Goal: Information Seeking & Learning: Learn about a topic

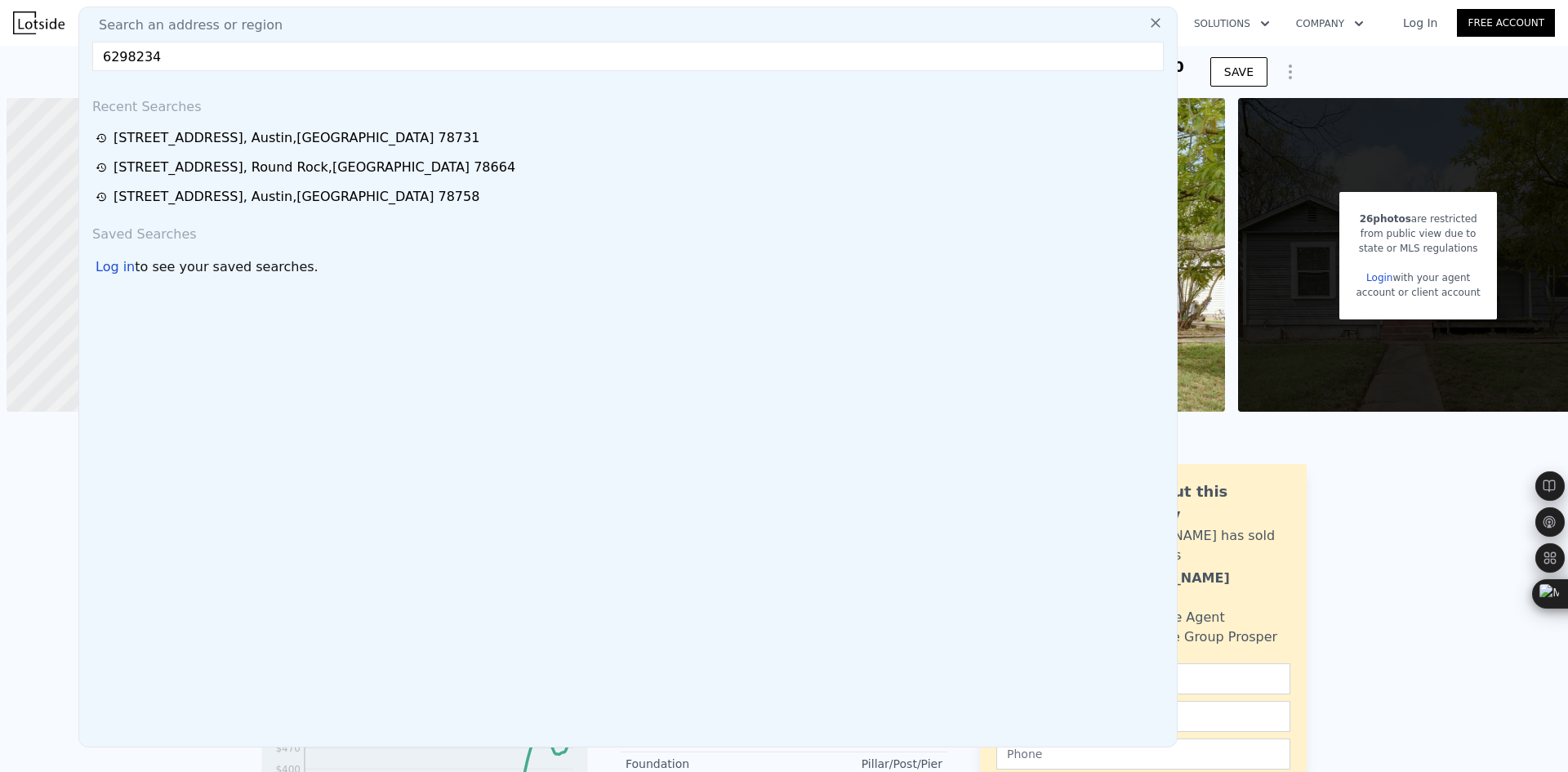
click at [191, 73] on div "Search an address or region 6298234 Recent Searches [STREET_ADDRESS] [STREET_AD…" at bounding box center [628, 376] width 1099 height 740
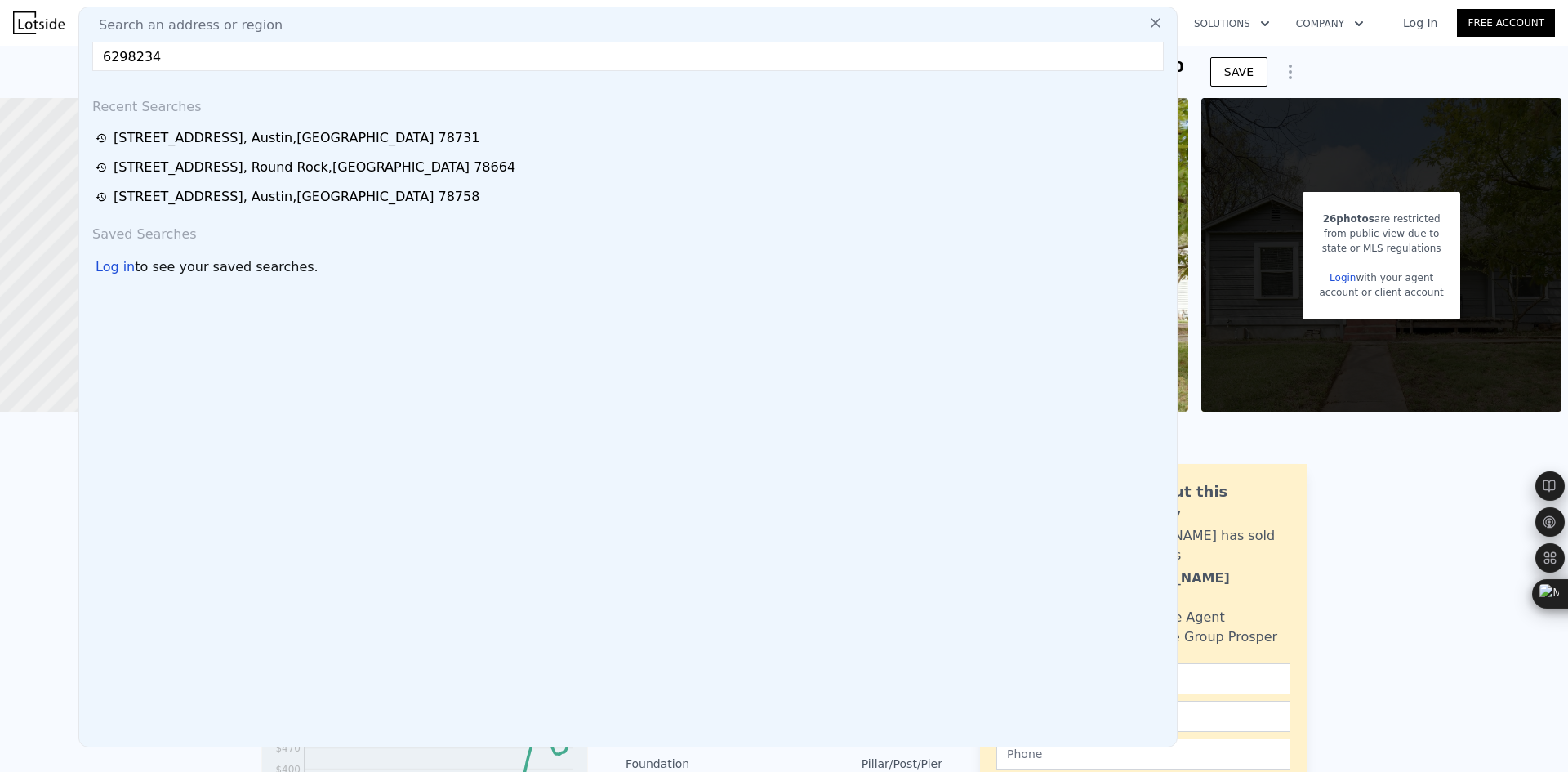
drag, startPoint x: 183, startPoint y: 57, endPoint x: 62, endPoint y: 62, distance: 121.1
paste input "[STREET_ADDRESS][PERSON_NAME]"
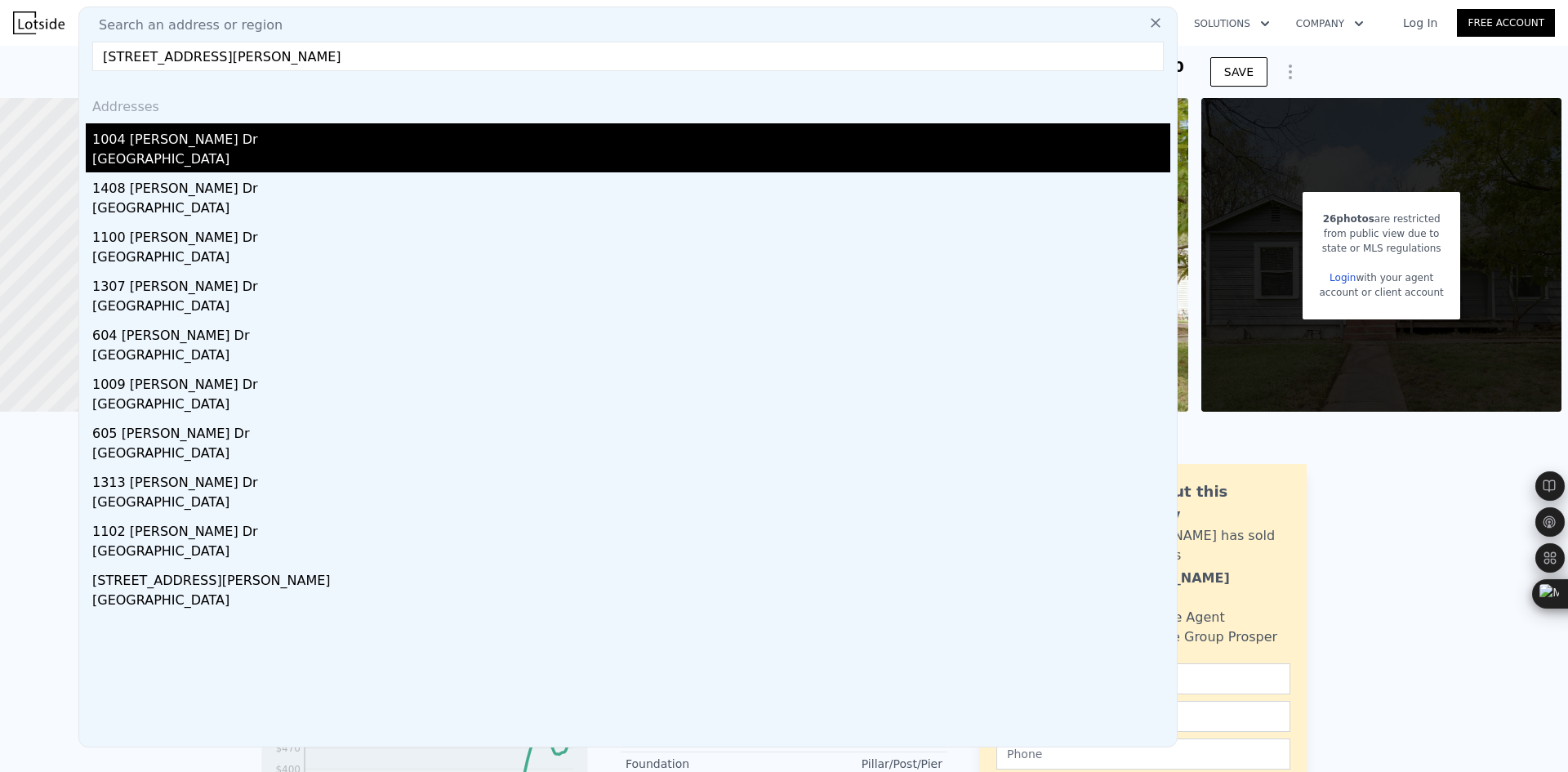
type input "[STREET_ADDRESS][PERSON_NAME]"
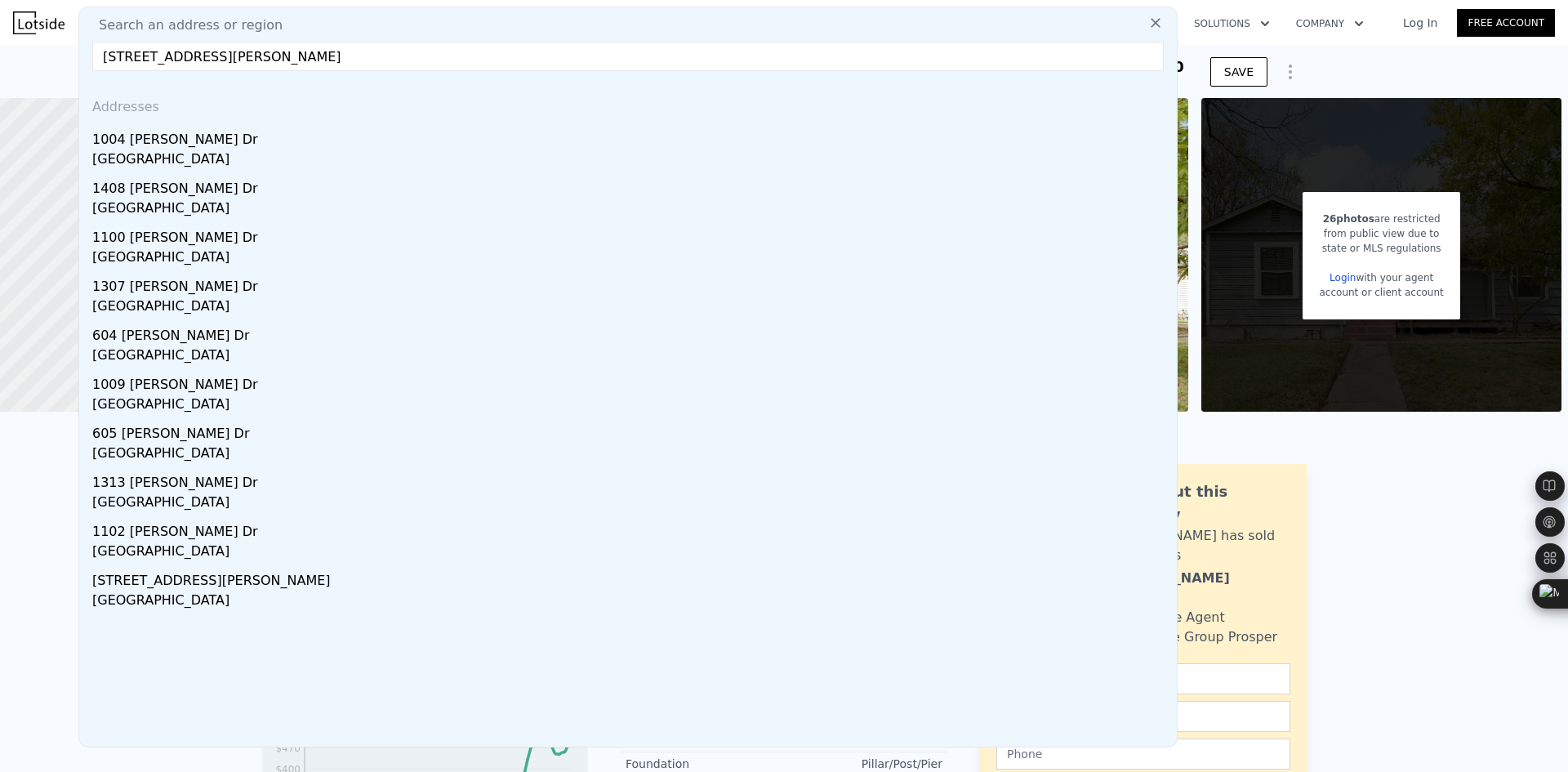
drag, startPoint x: 178, startPoint y: 141, endPoint x: 655, endPoint y: 389, distance: 537.6
click at [178, 141] on div "1004 [PERSON_NAME] Dr" at bounding box center [632, 136] width 1078 height 26
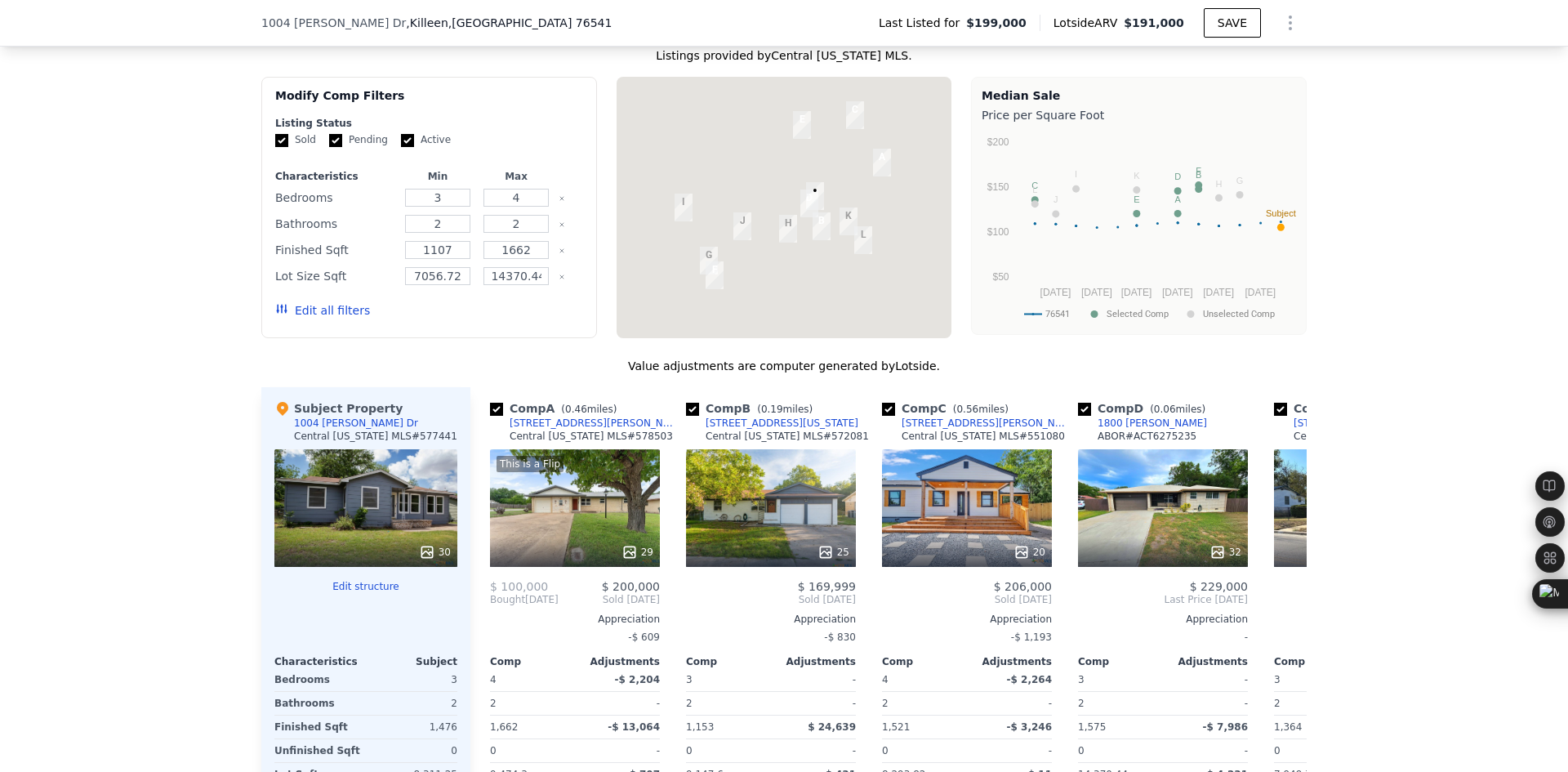
scroll to position [2036, 0]
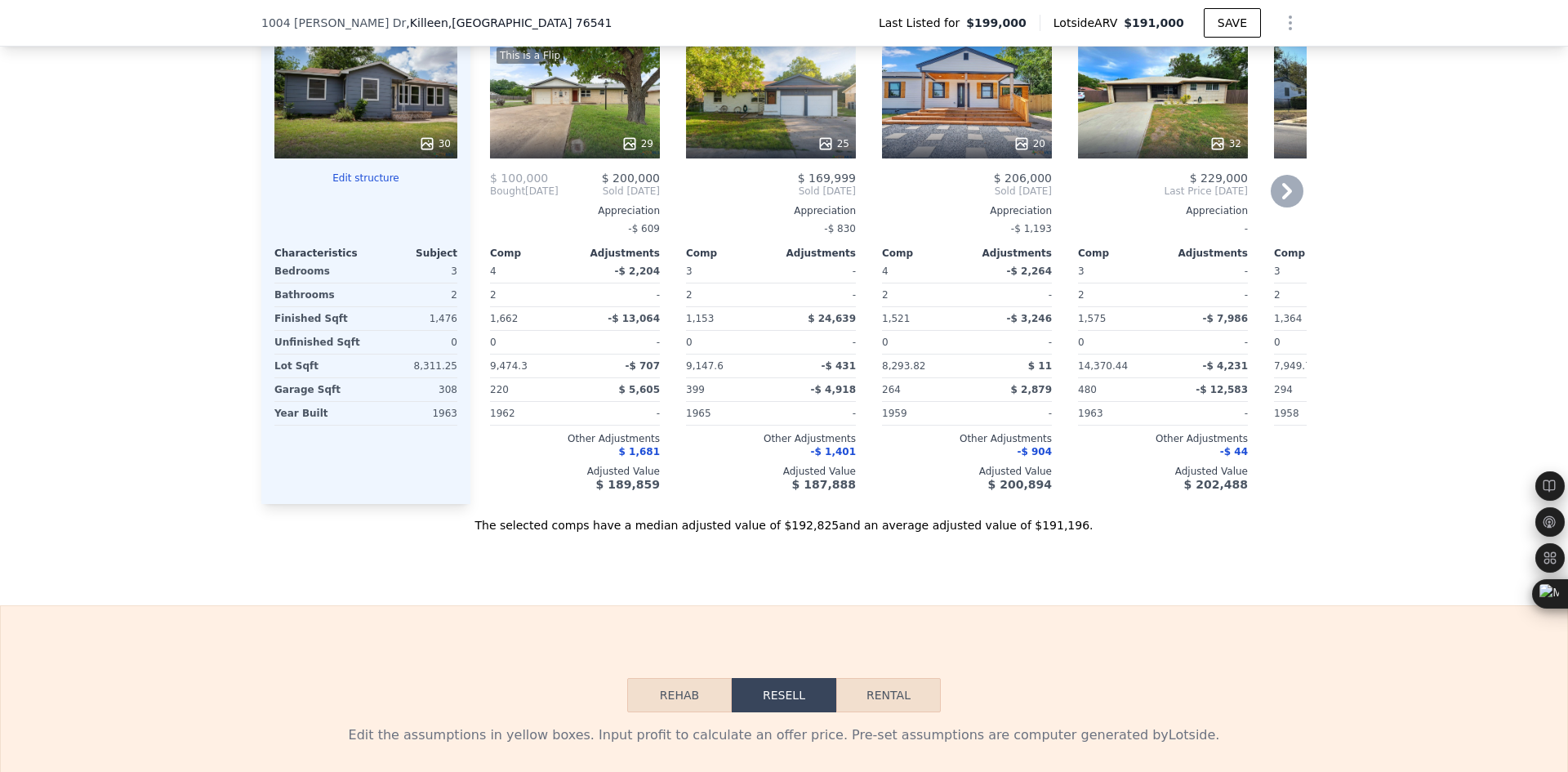
click at [1271, 208] on icon at bounding box center [1287, 190] width 33 height 33
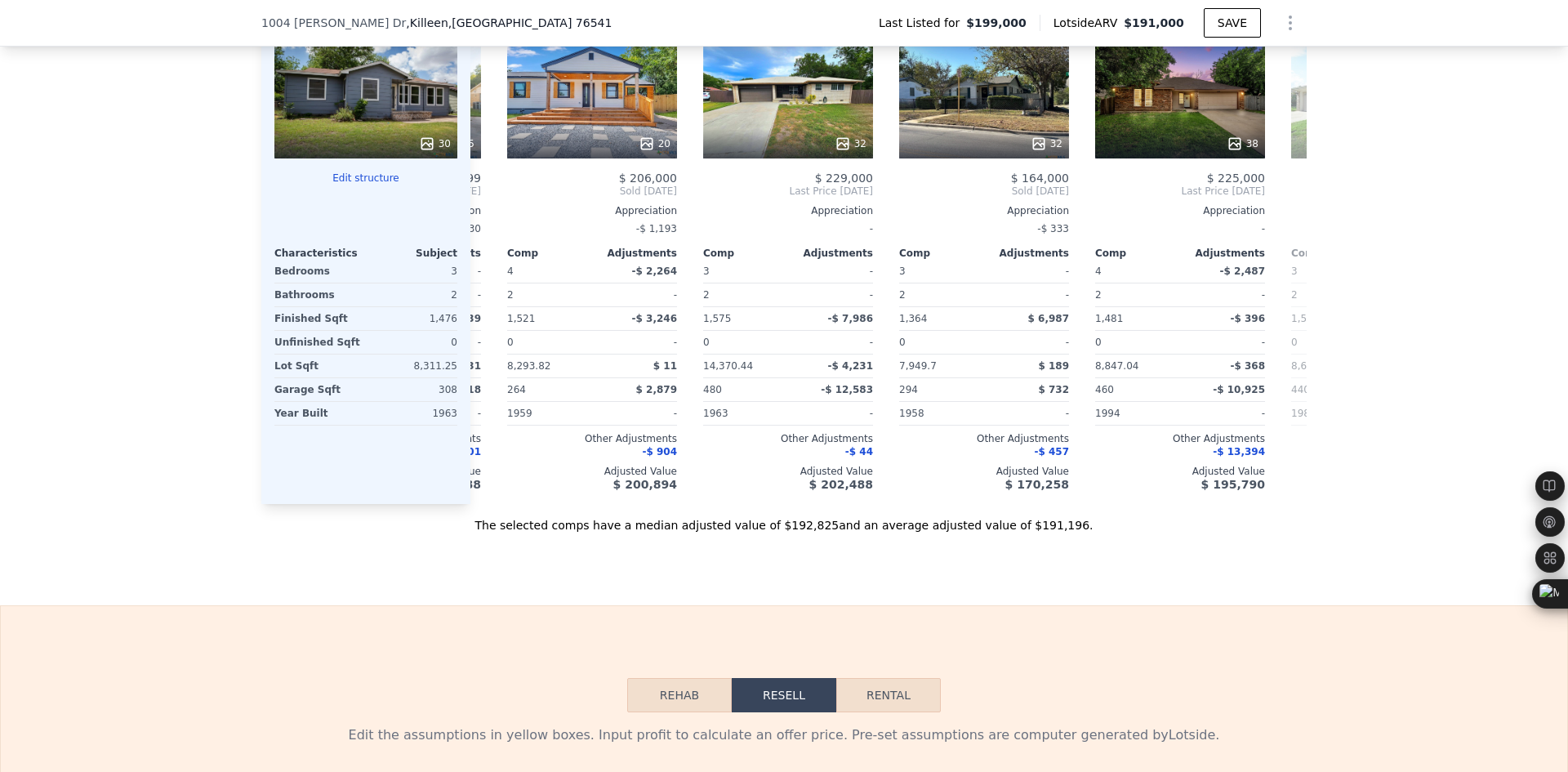
scroll to position [0, 392]
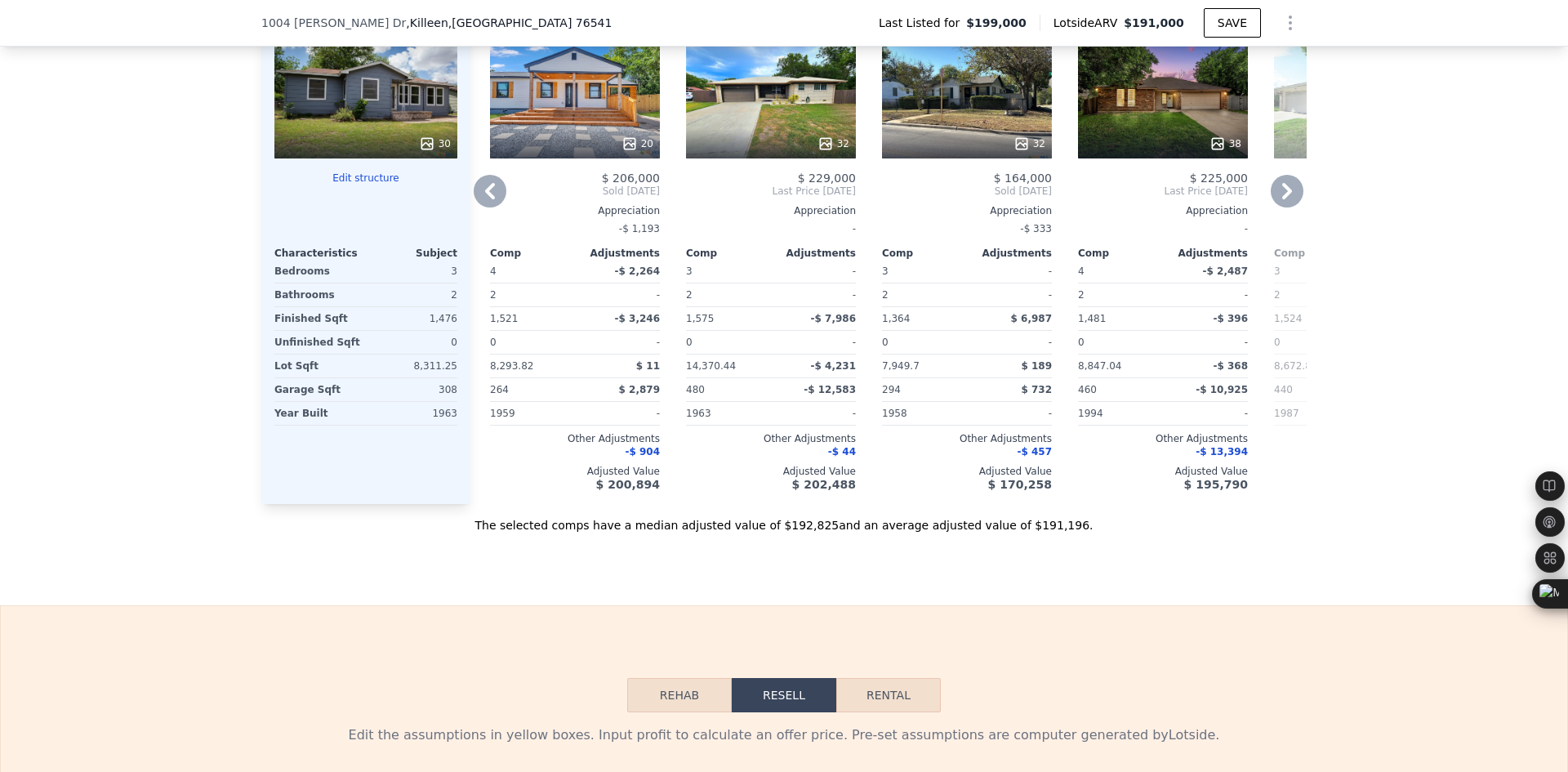
click at [978, 142] on div "32" at bounding box center [967, 99] width 170 height 118
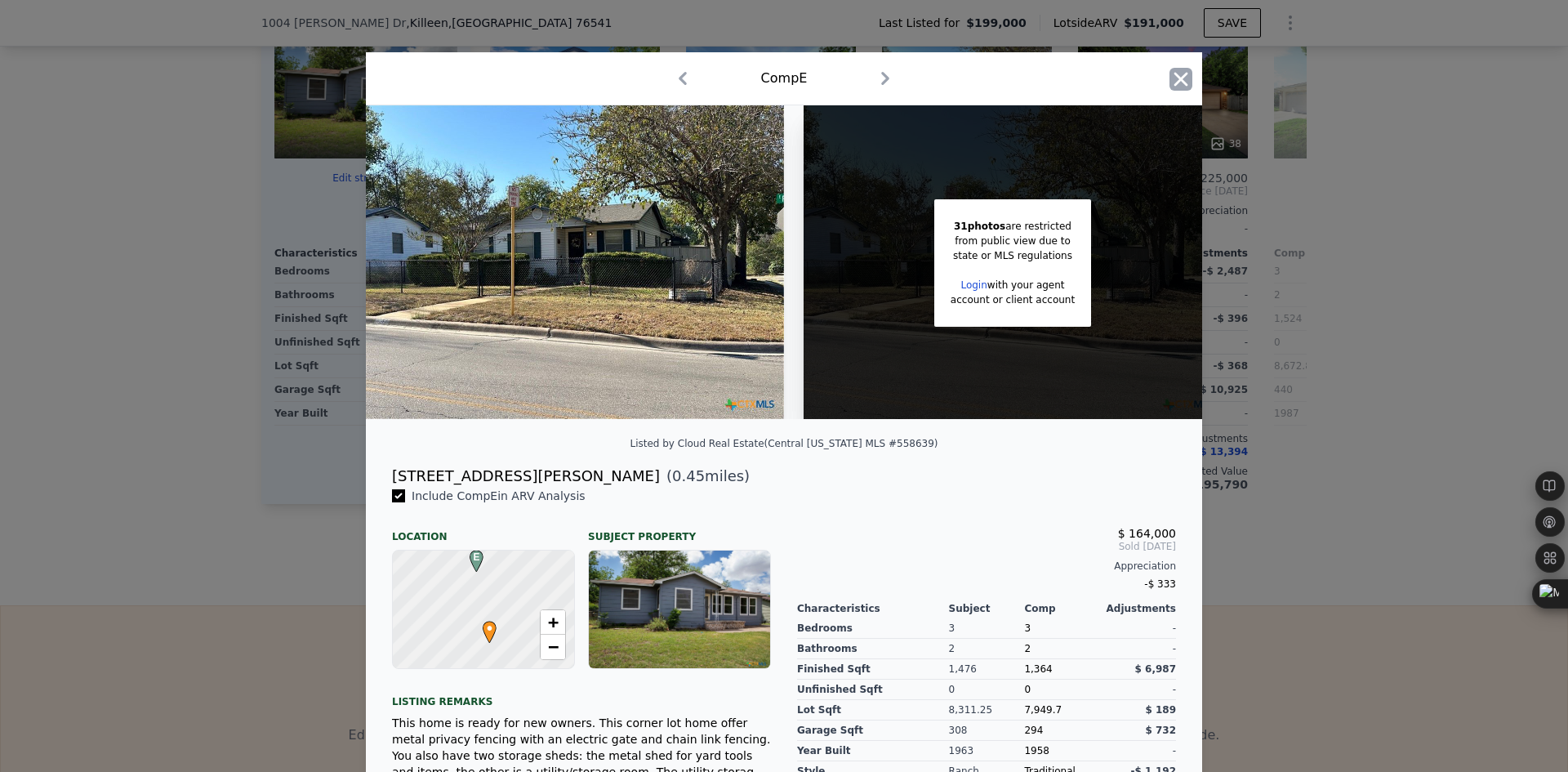
click at [1169, 74] on icon "button" at bounding box center [1180, 78] width 23 height 23
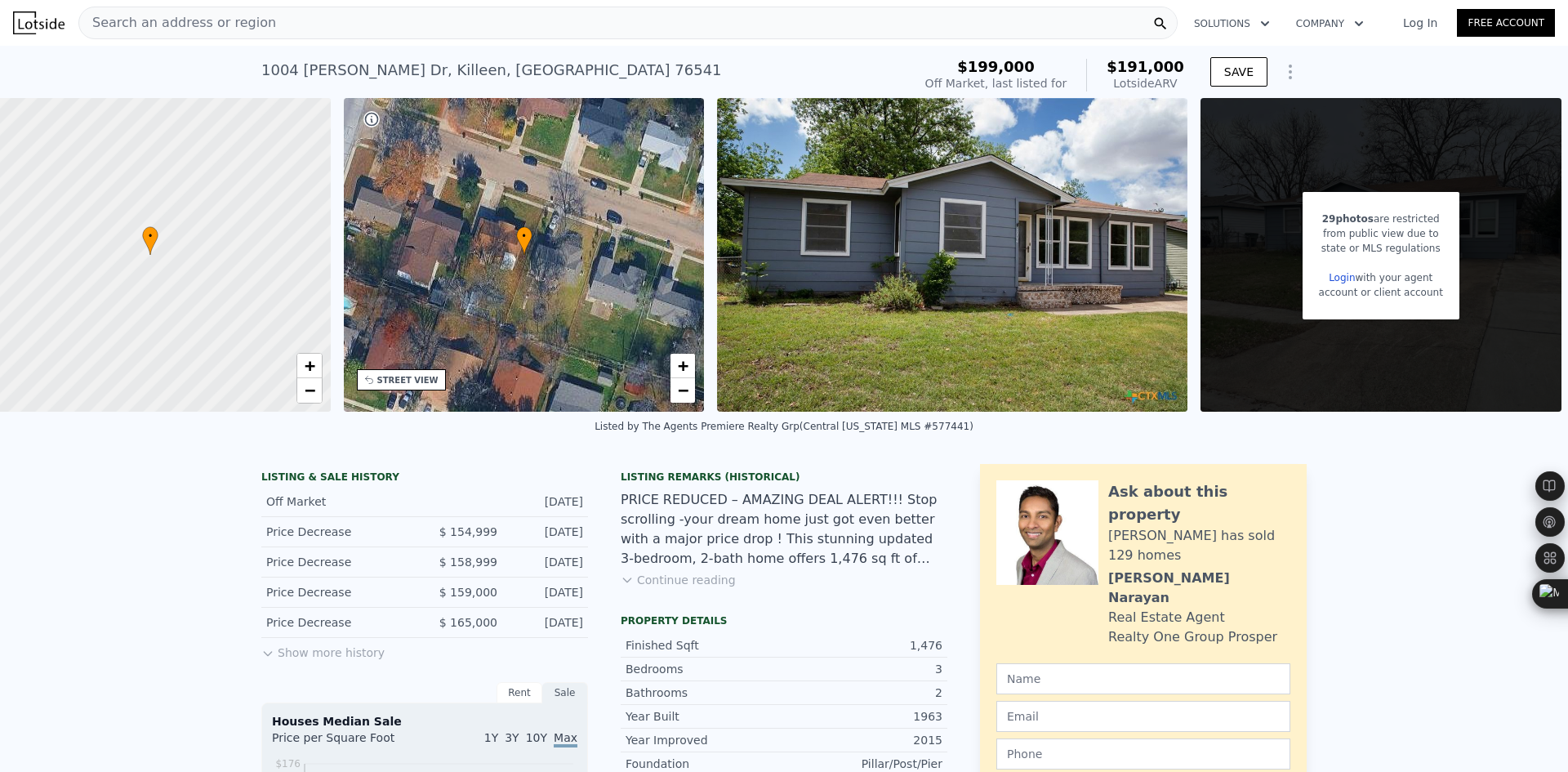
click at [249, 19] on span "Search an address or region" at bounding box center [178, 23] width 197 height 19
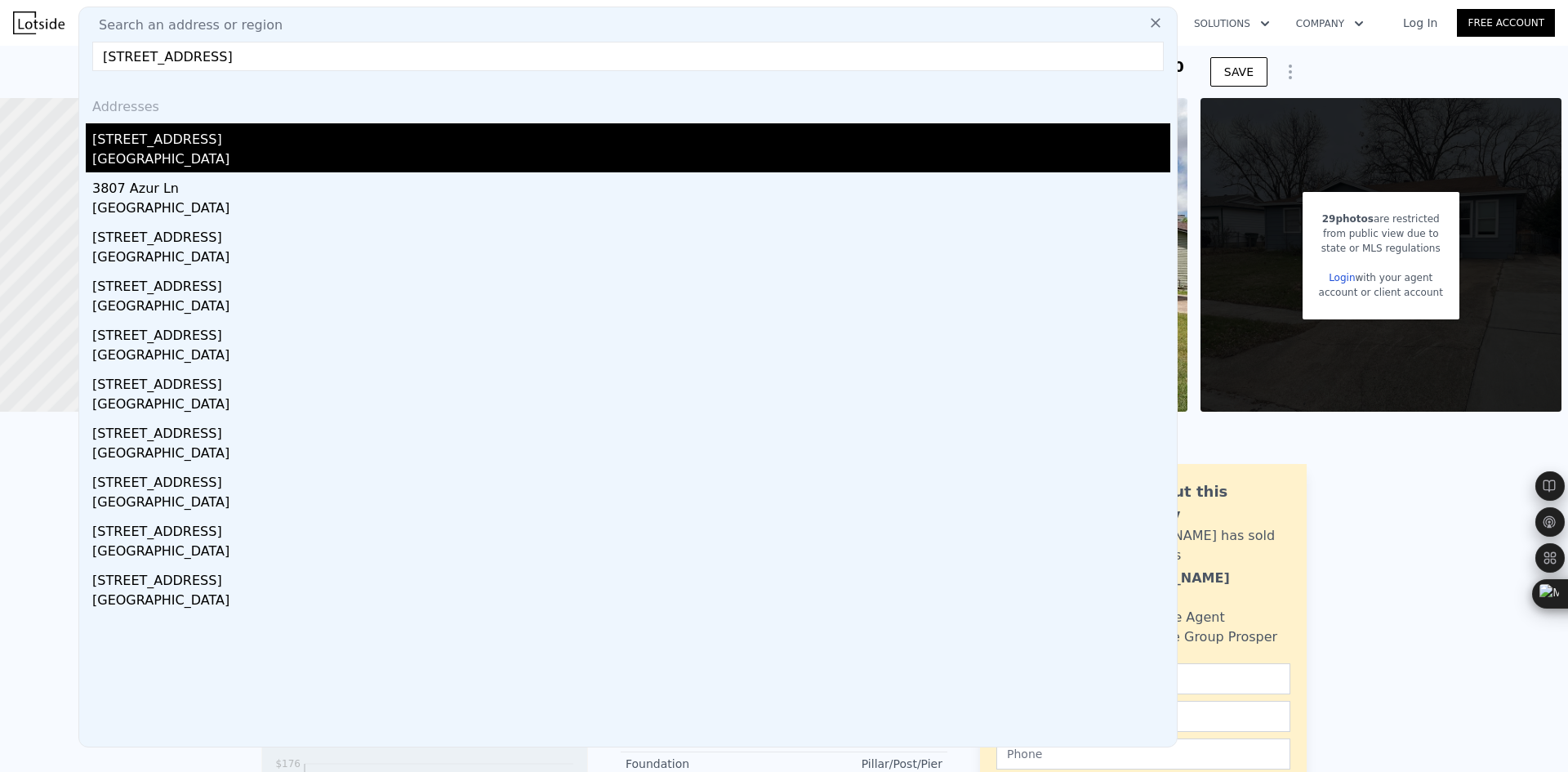
type input "[STREET_ADDRESS]"
click at [270, 140] on div "[STREET_ADDRESS]" at bounding box center [632, 136] width 1078 height 26
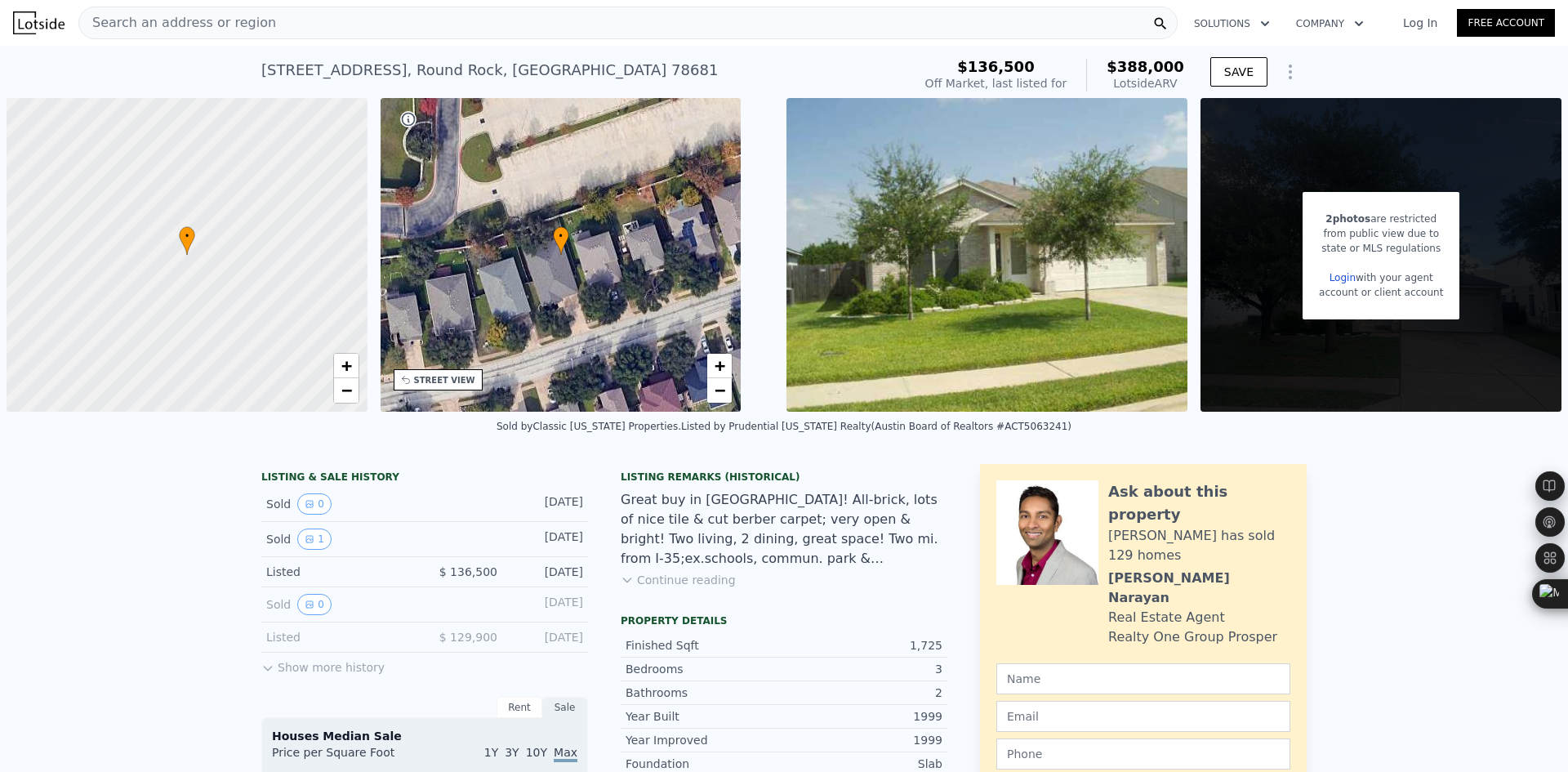
click at [260, 14] on div "Search an address or region" at bounding box center [628, 23] width 1099 height 33
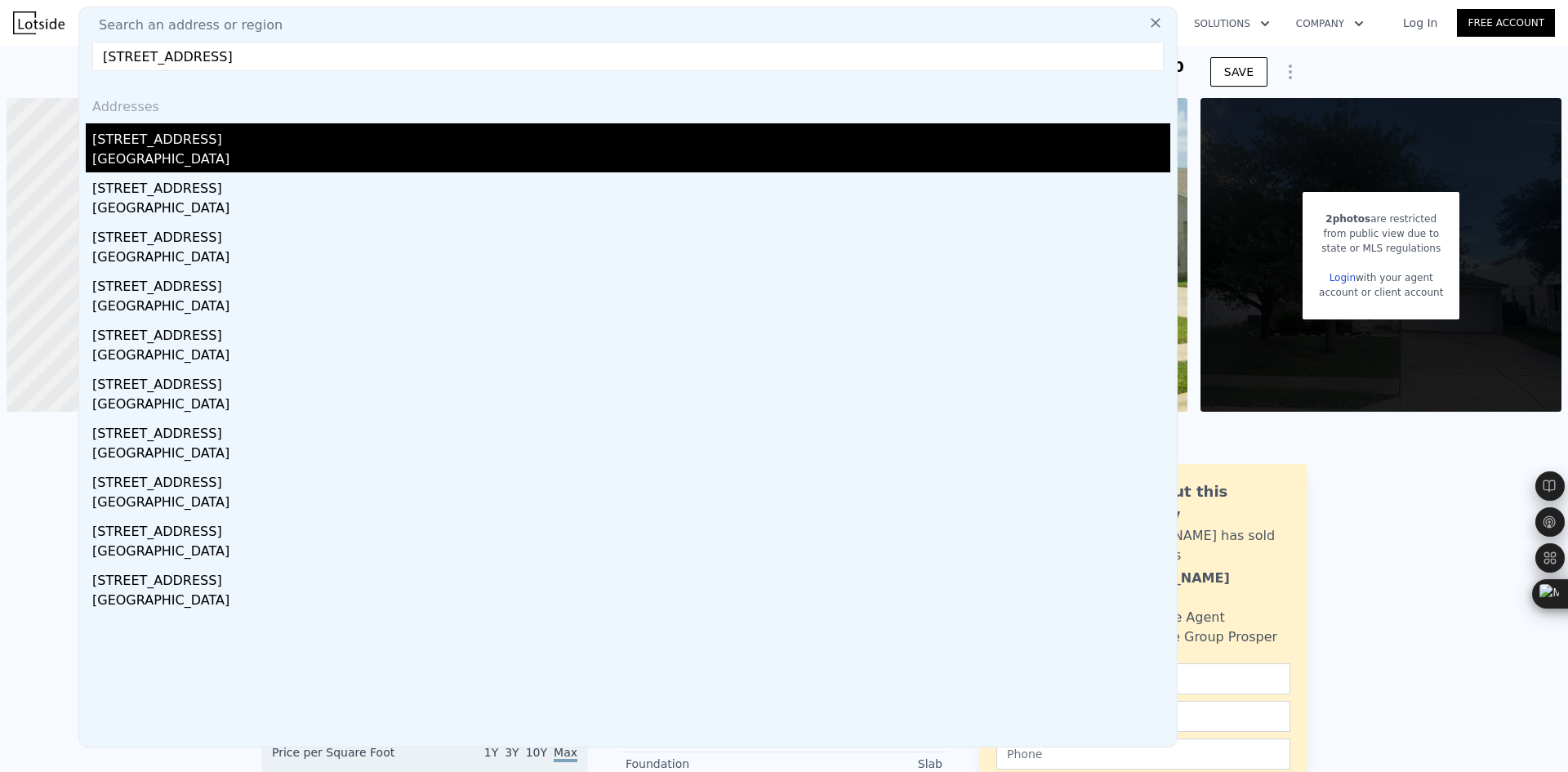
type input "[STREET_ADDRESS]"
click at [250, 150] on div "[GEOGRAPHIC_DATA]" at bounding box center [632, 160] width 1078 height 23
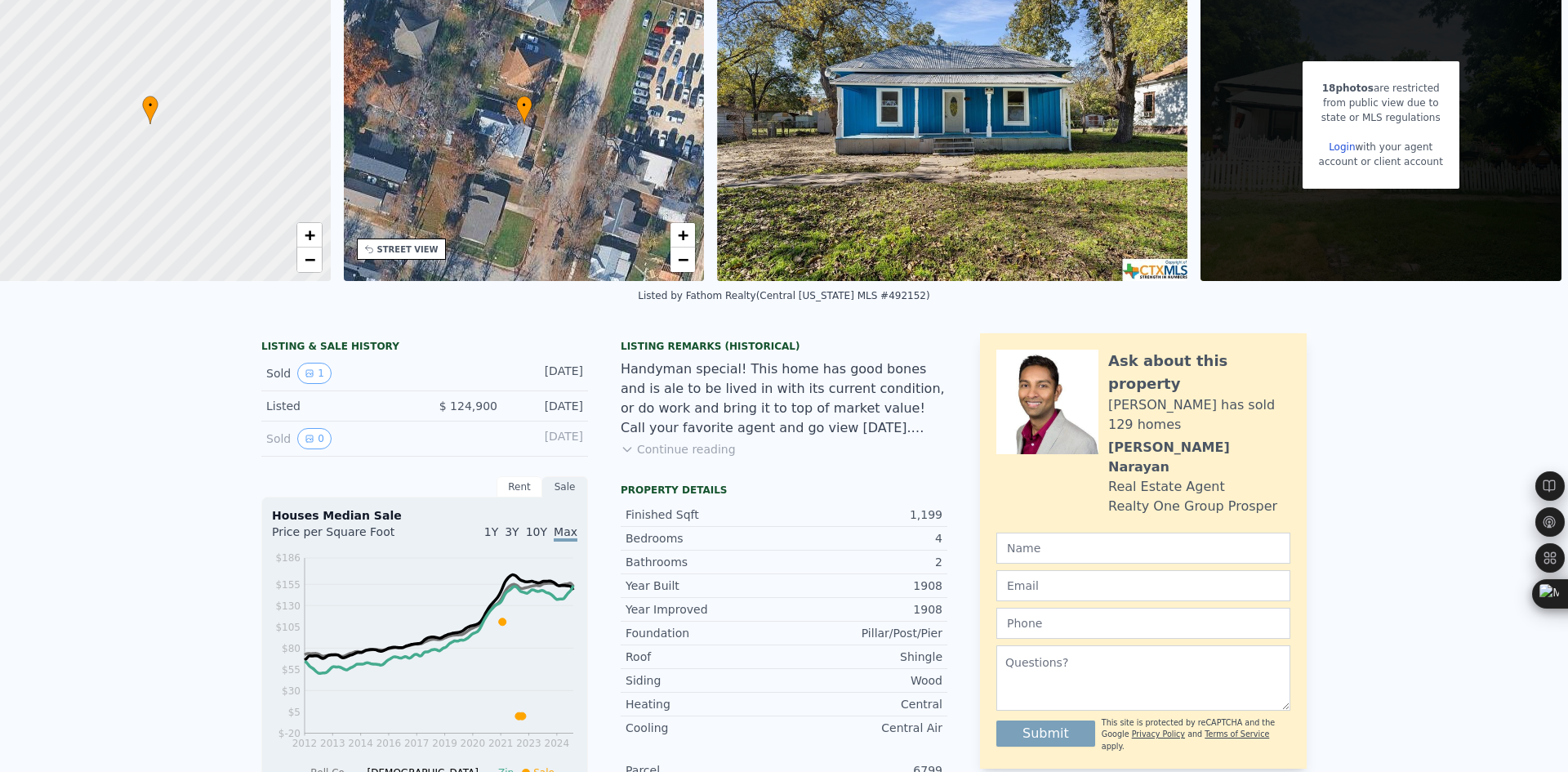
scroll to position [6, 0]
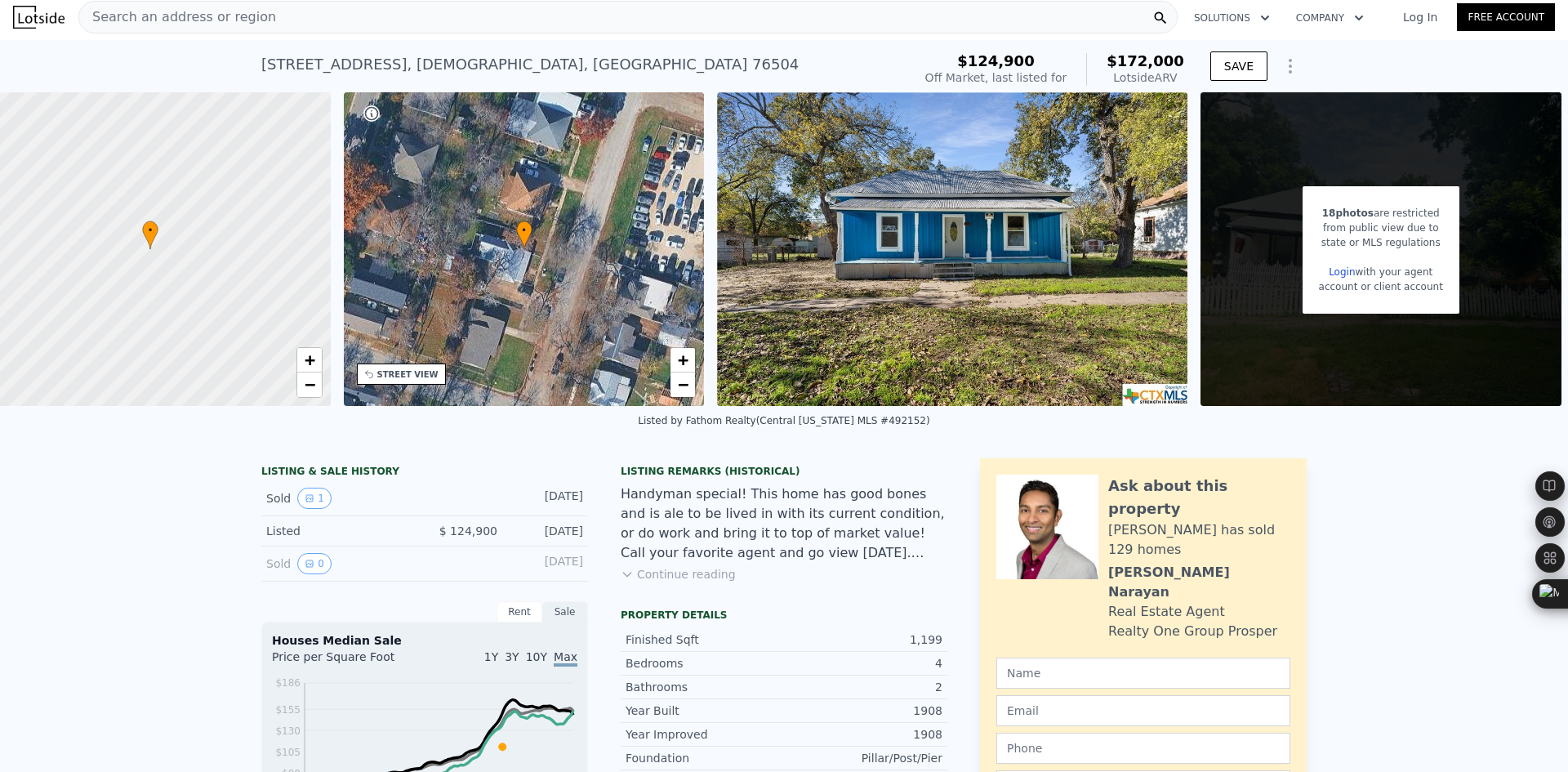
click at [127, 6] on div "Search an address or region" at bounding box center [178, 17] width 197 height 31
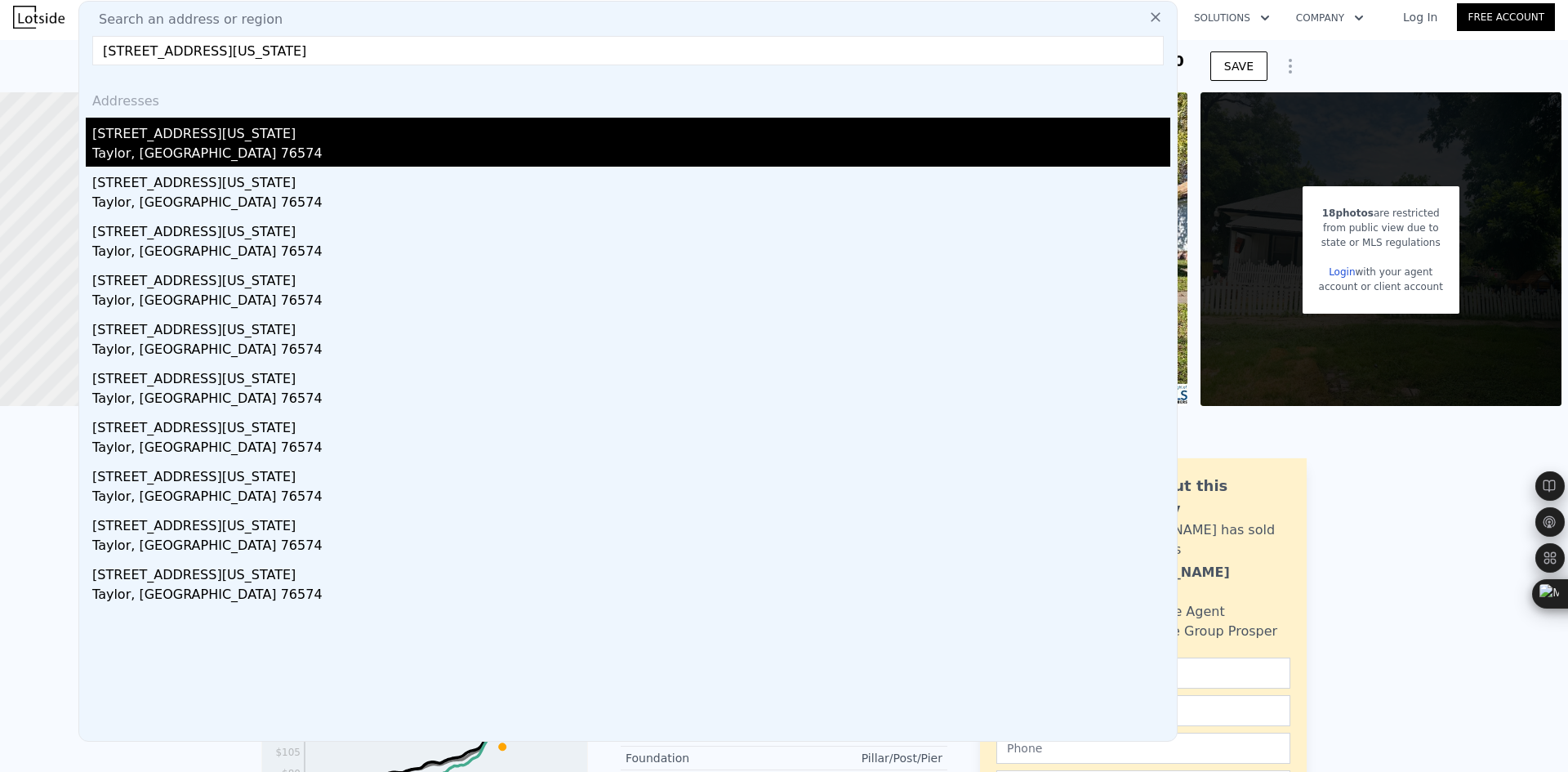
type input "[STREET_ADDRESS][US_STATE]"
click at [179, 139] on div "[STREET_ADDRESS][US_STATE]" at bounding box center [632, 130] width 1078 height 26
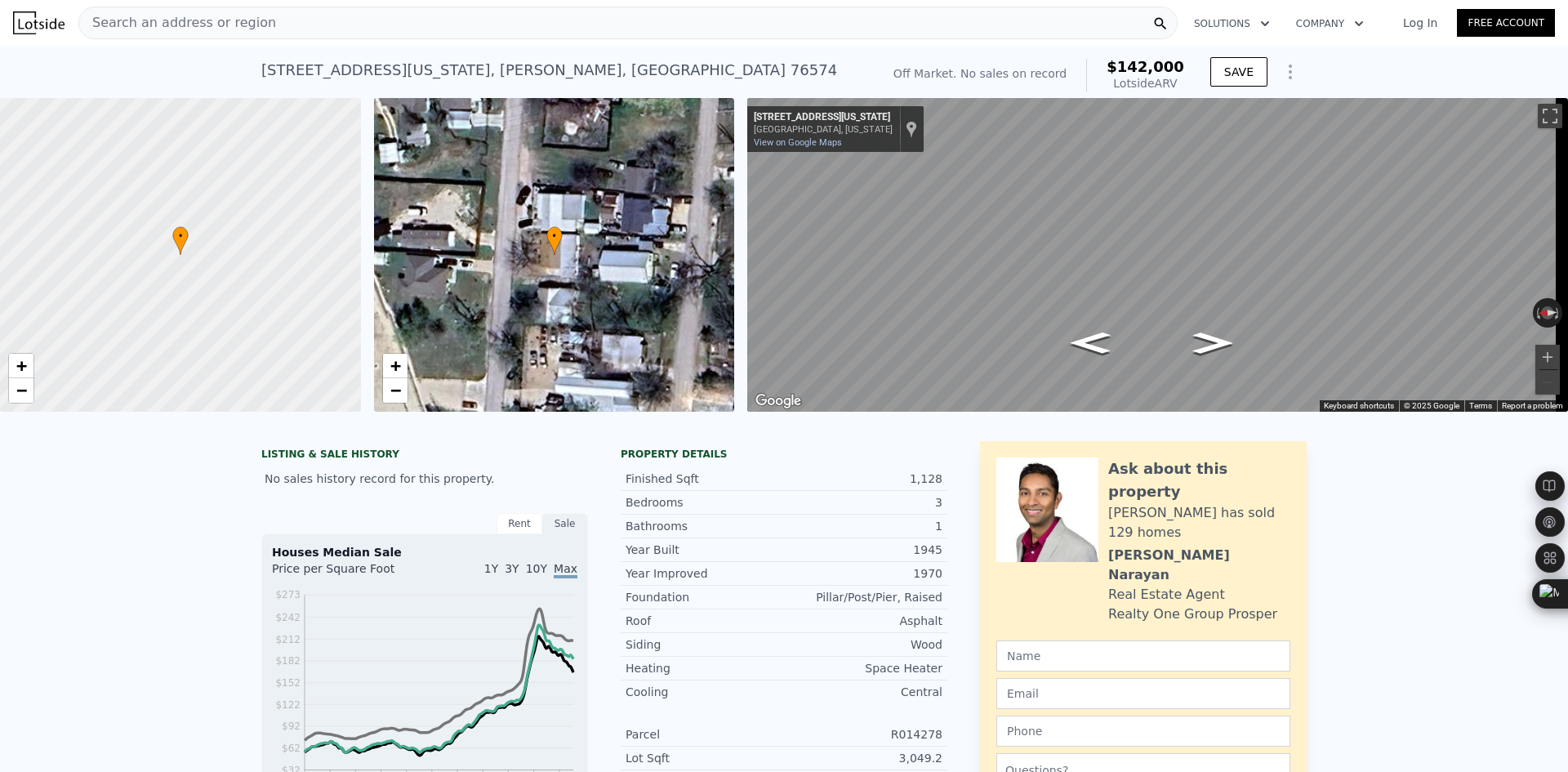
click at [240, 20] on span "Search an address or region" at bounding box center [178, 23] width 197 height 19
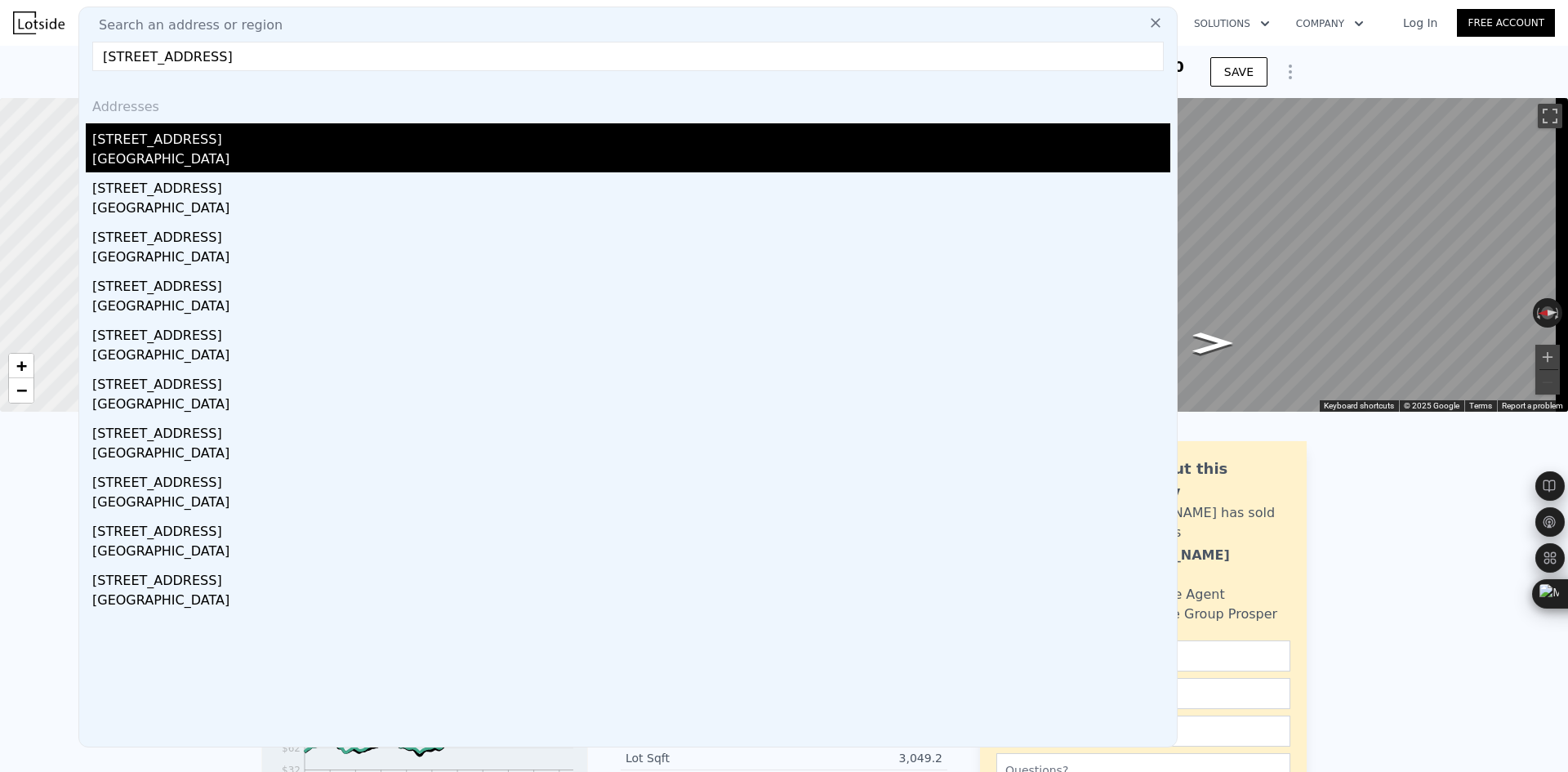
type input "[STREET_ADDRESS]"
click at [249, 149] on div "[GEOGRAPHIC_DATA]" at bounding box center [632, 160] width 1078 height 23
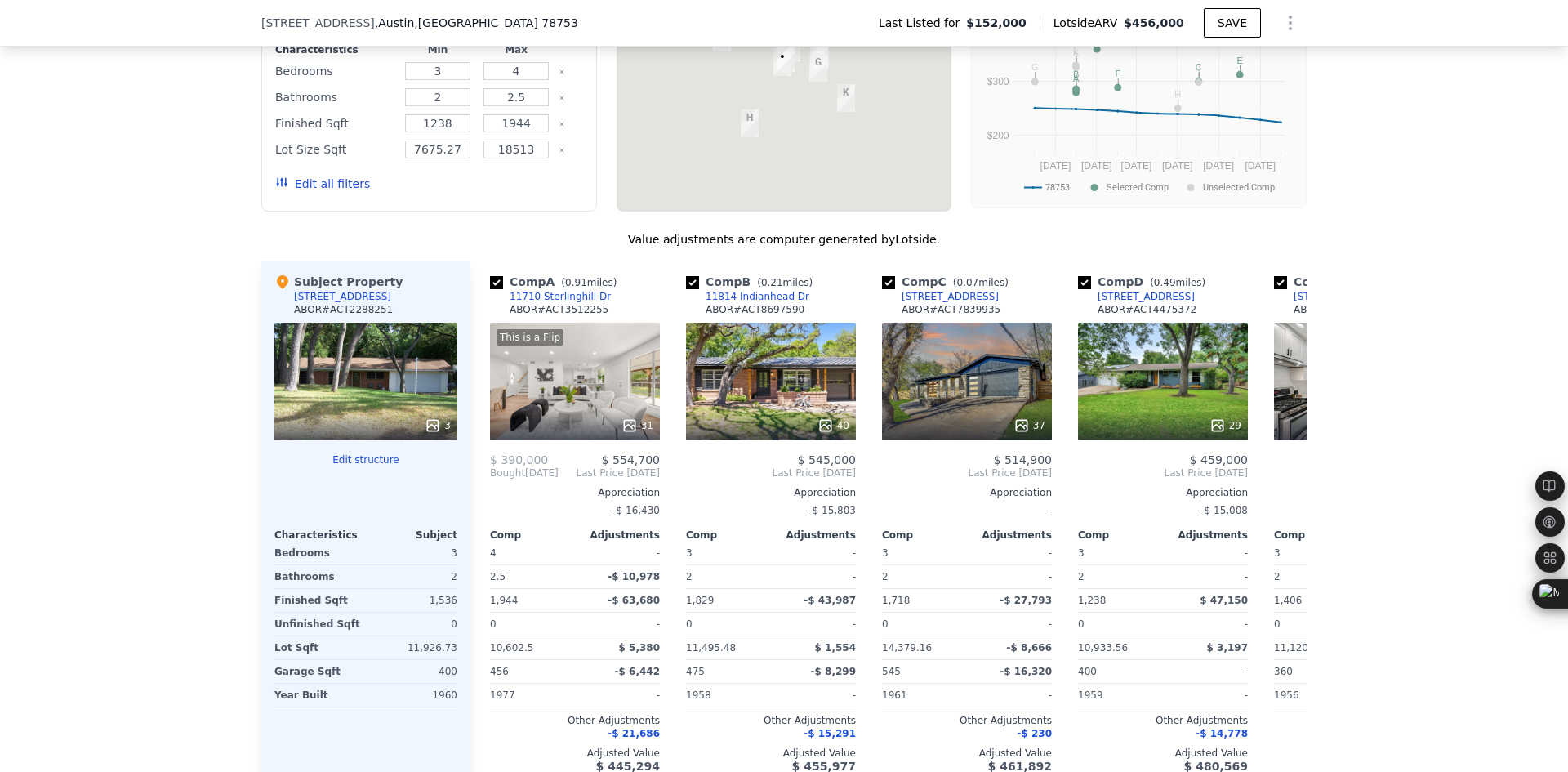
scroll to position [1491, 0]
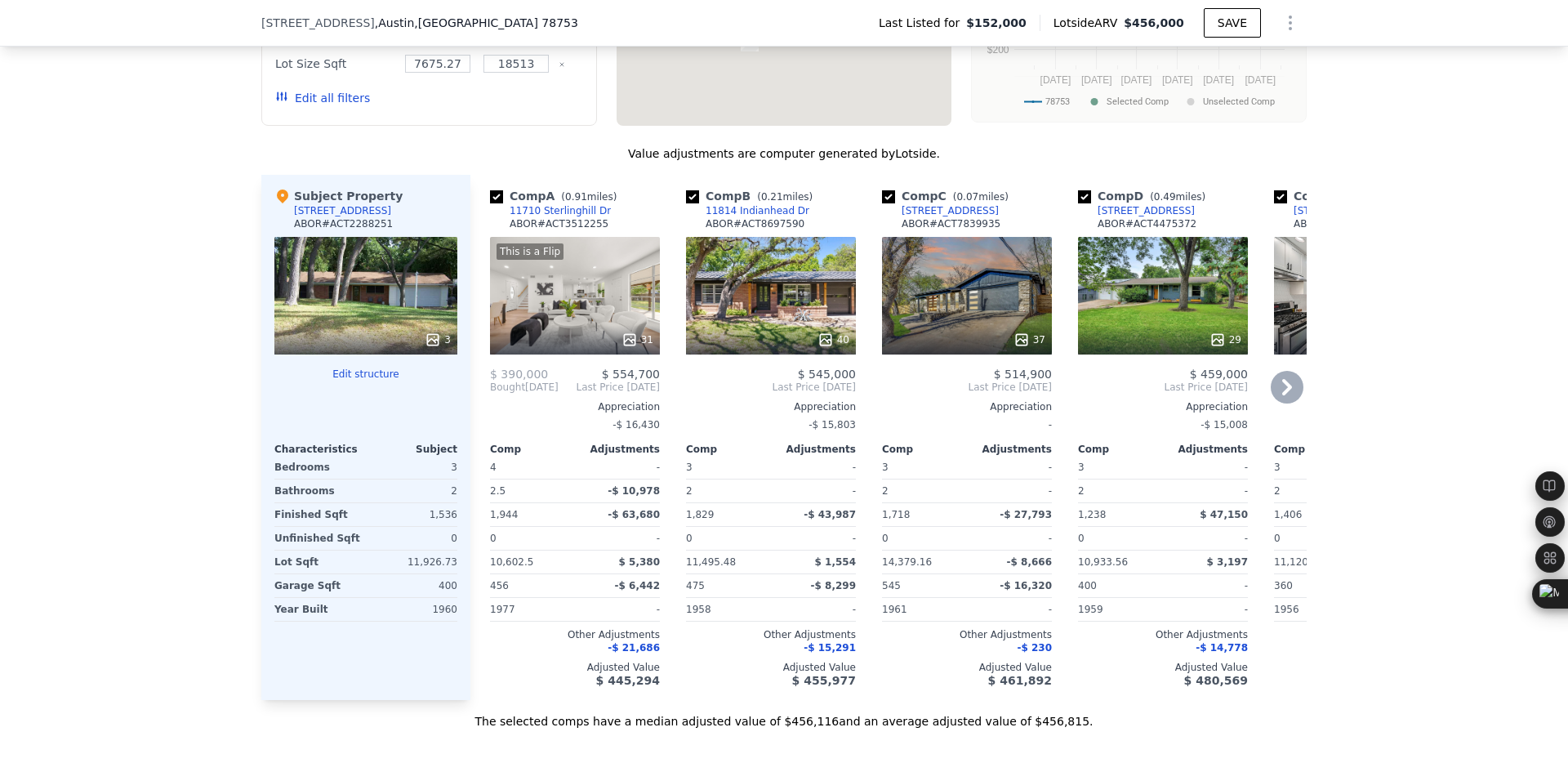
click at [1273, 395] on icon at bounding box center [1287, 386] width 33 height 33
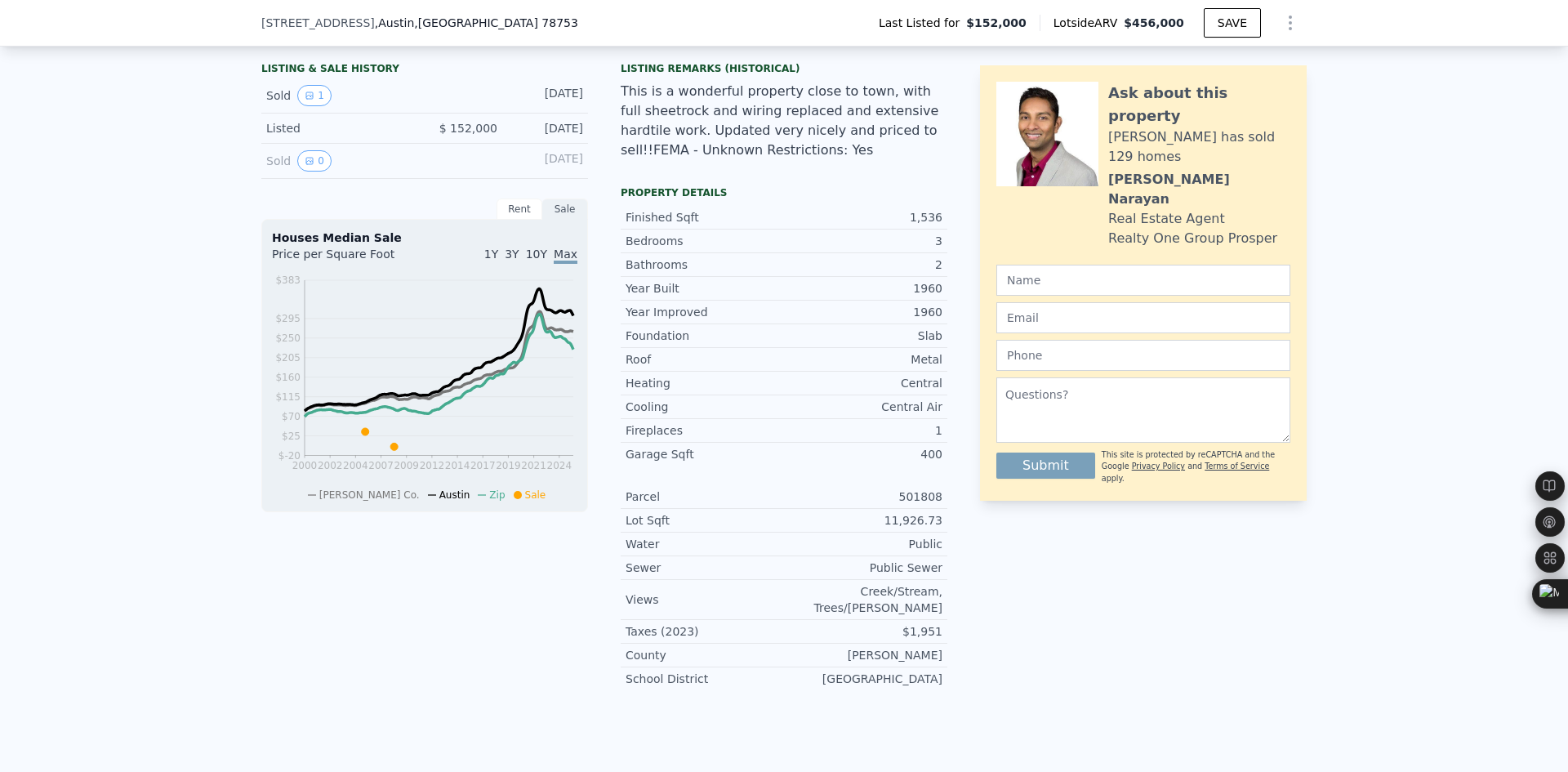
scroll to position [0, 0]
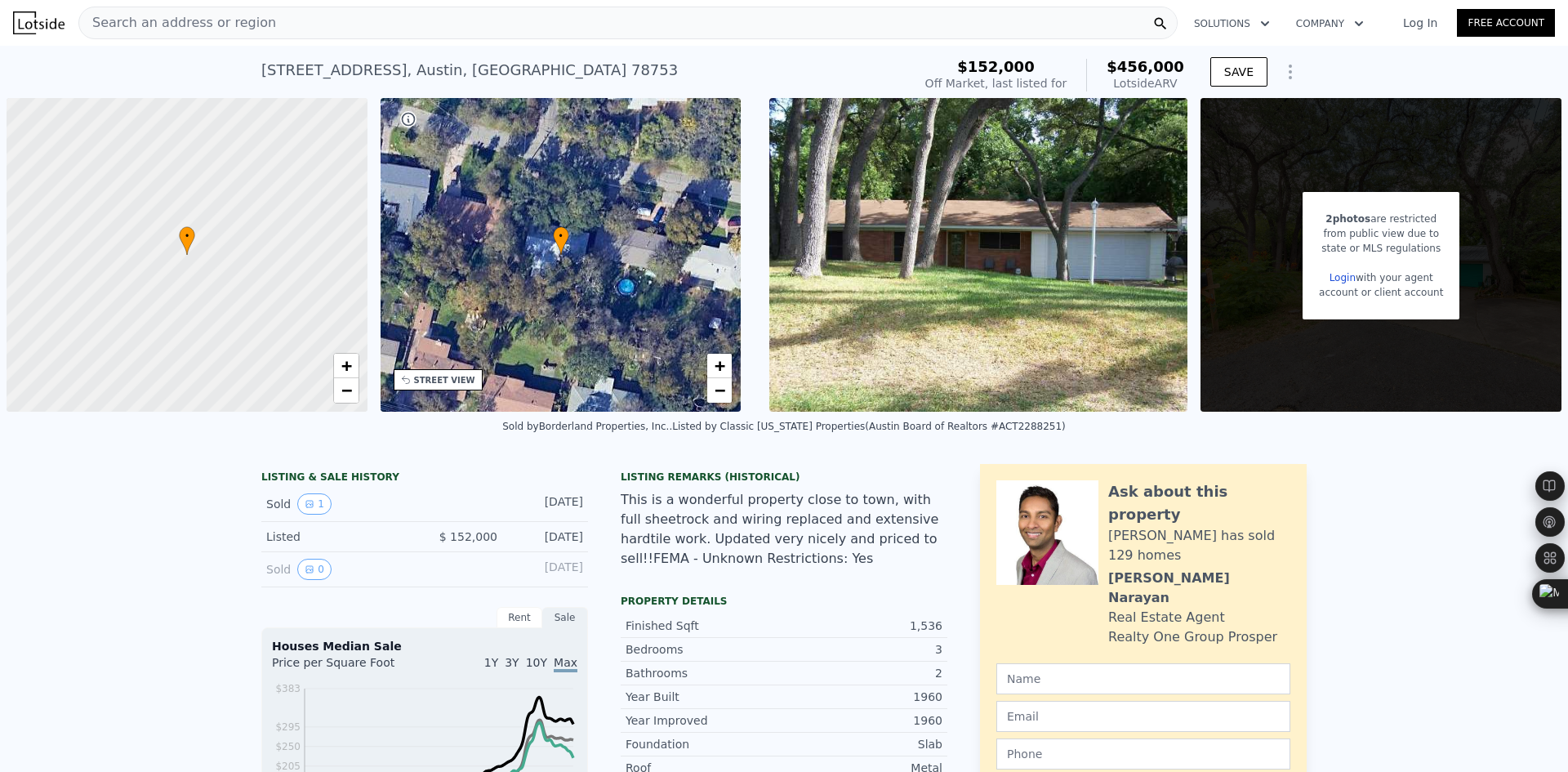
click at [372, 13] on div "Search an address or region" at bounding box center [628, 23] width 1099 height 33
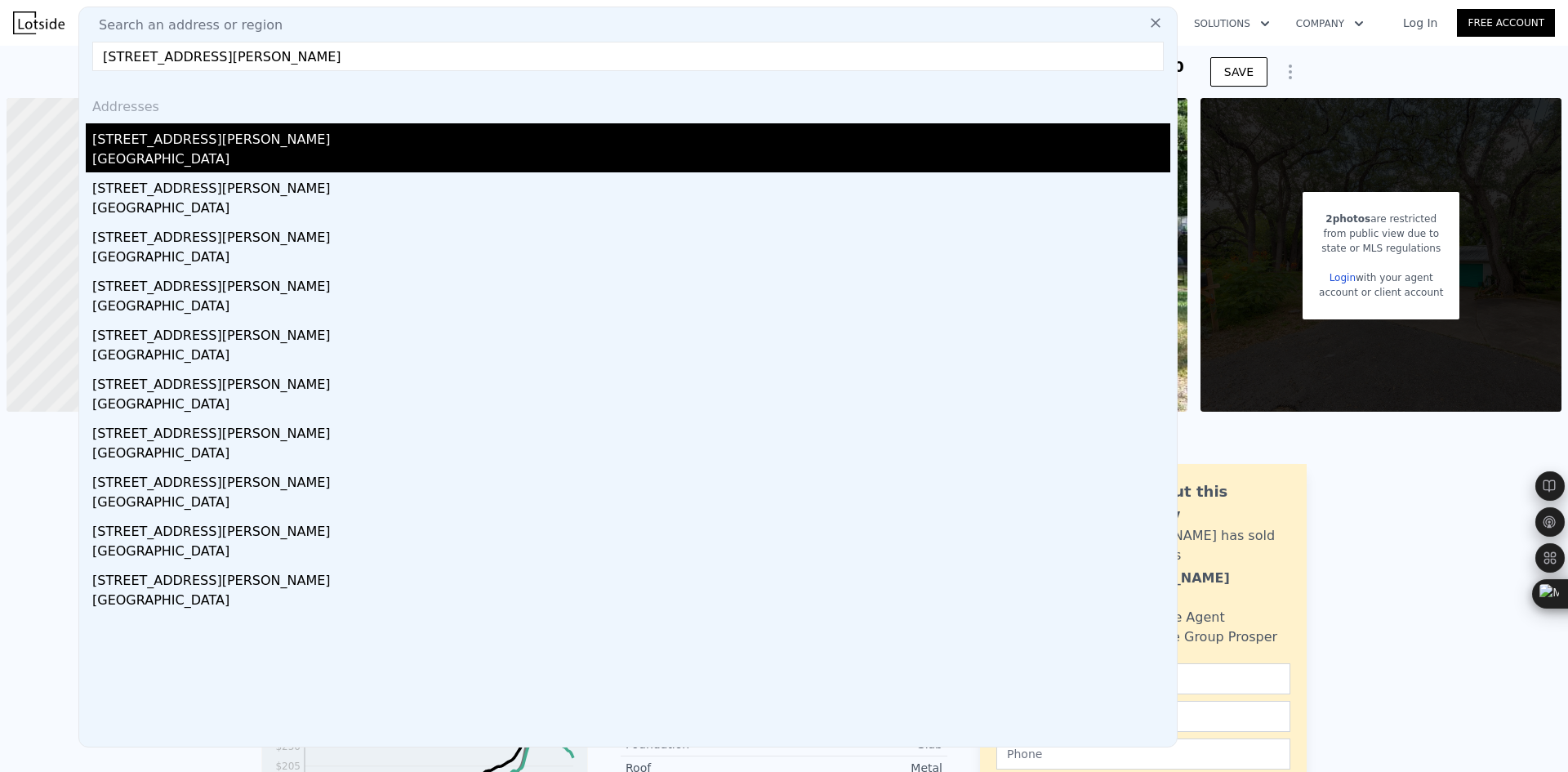
type input "[STREET_ADDRESS][PERSON_NAME]"
click at [275, 154] on div "[GEOGRAPHIC_DATA]" at bounding box center [632, 160] width 1078 height 23
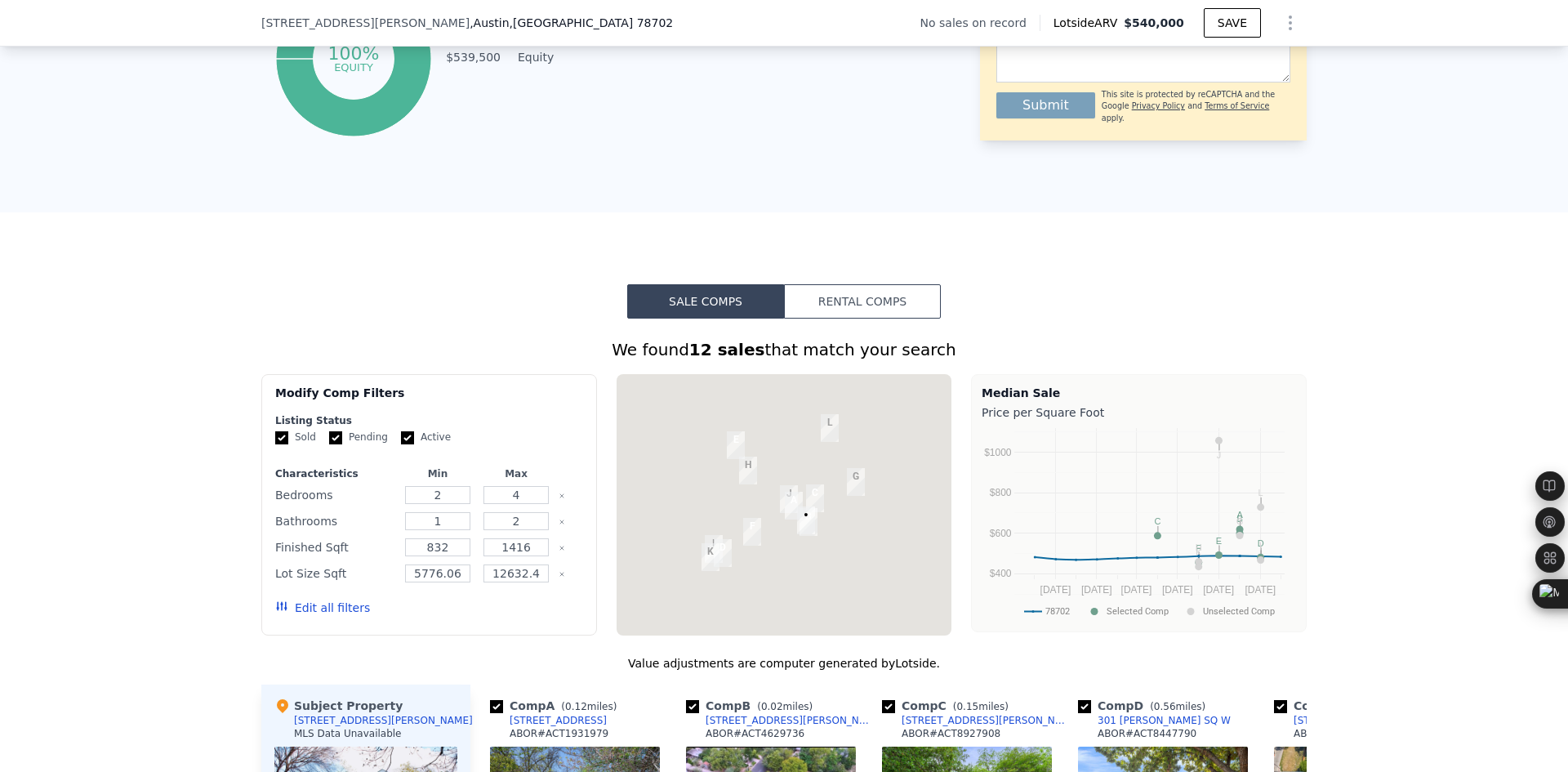
scroll to position [1355, 0]
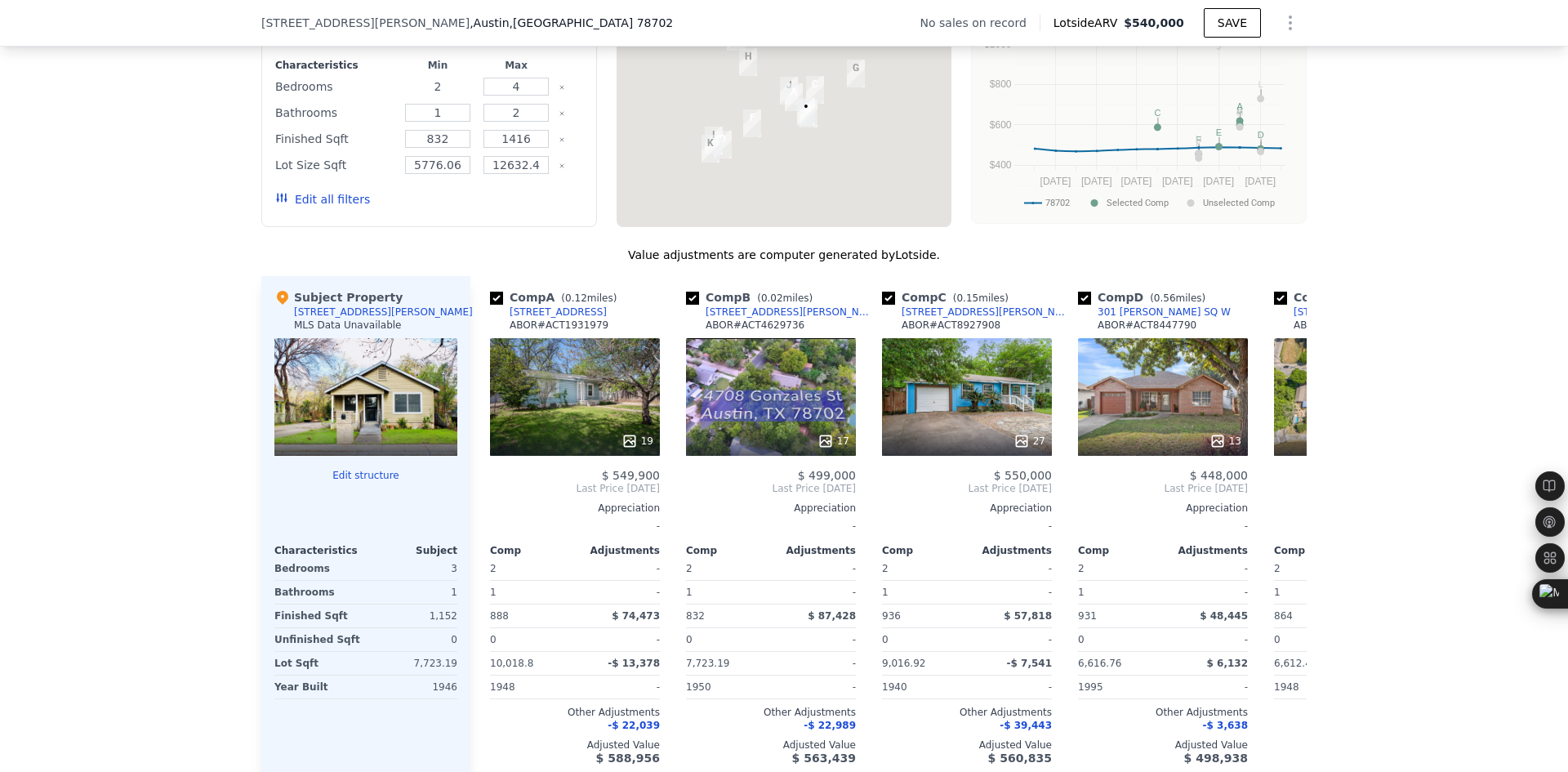
click at [443, 95] on input "2" at bounding box center [436, 87] width 64 height 18
type input "3"
click at [504, 209] on button "Update Search" at bounding box center [521, 199] width 124 height 23
type input "5776"
click at [513, 210] on button "Update Search" at bounding box center [521, 199] width 124 height 23
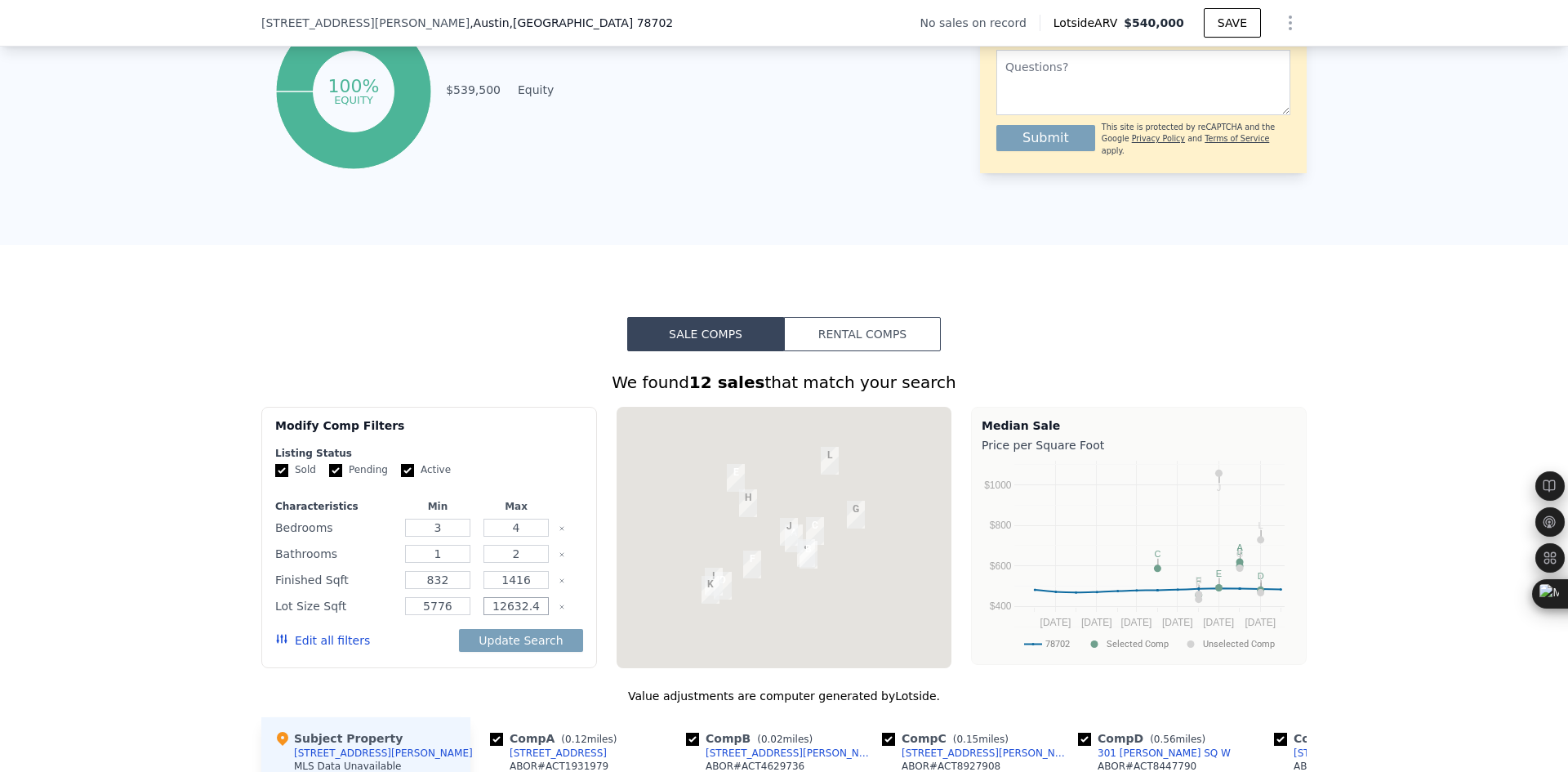
scroll to position [674, 0]
